Goal: Navigation & Orientation: Find specific page/section

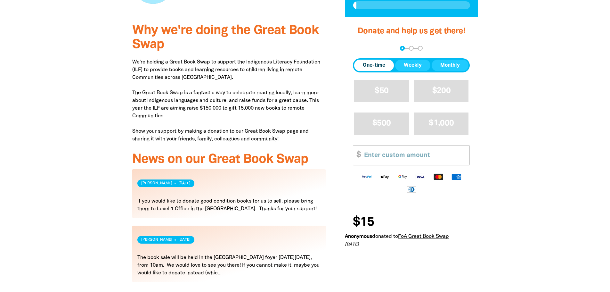
scroll to position [192, 0]
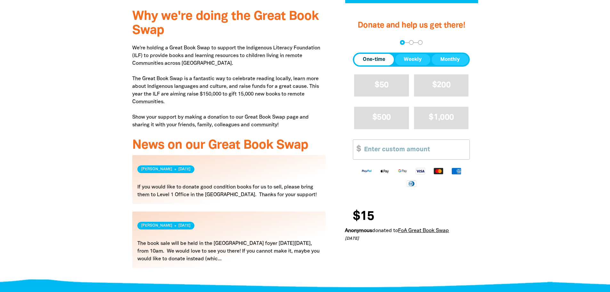
click at [191, 189] on link "Read more" at bounding box center [229, 179] width 194 height 49
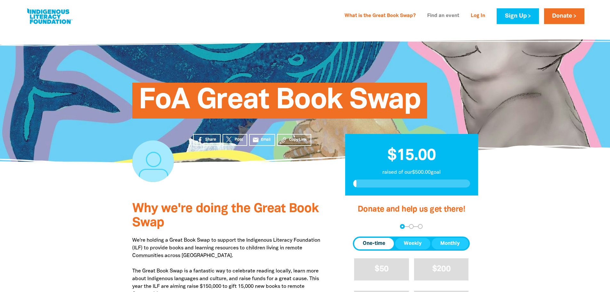
click at [446, 15] on link "Find an event" at bounding box center [443, 16] width 40 height 10
